Goal: Information Seeking & Learning: Learn about a topic

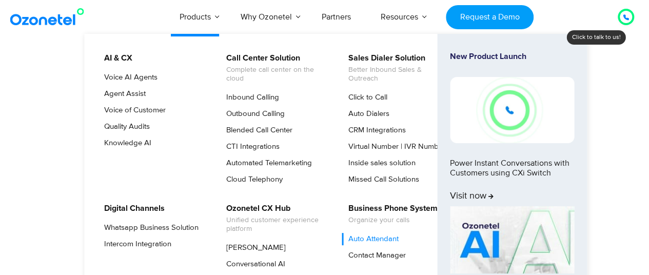
click at [373, 236] on link "Auto Attendant" at bounding box center [371, 239] width 58 height 12
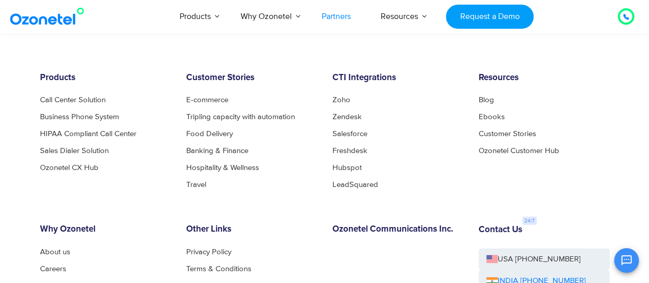
scroll to position [3193, 0]
